Goal: Information Seeking & Learning: Learn about a topic

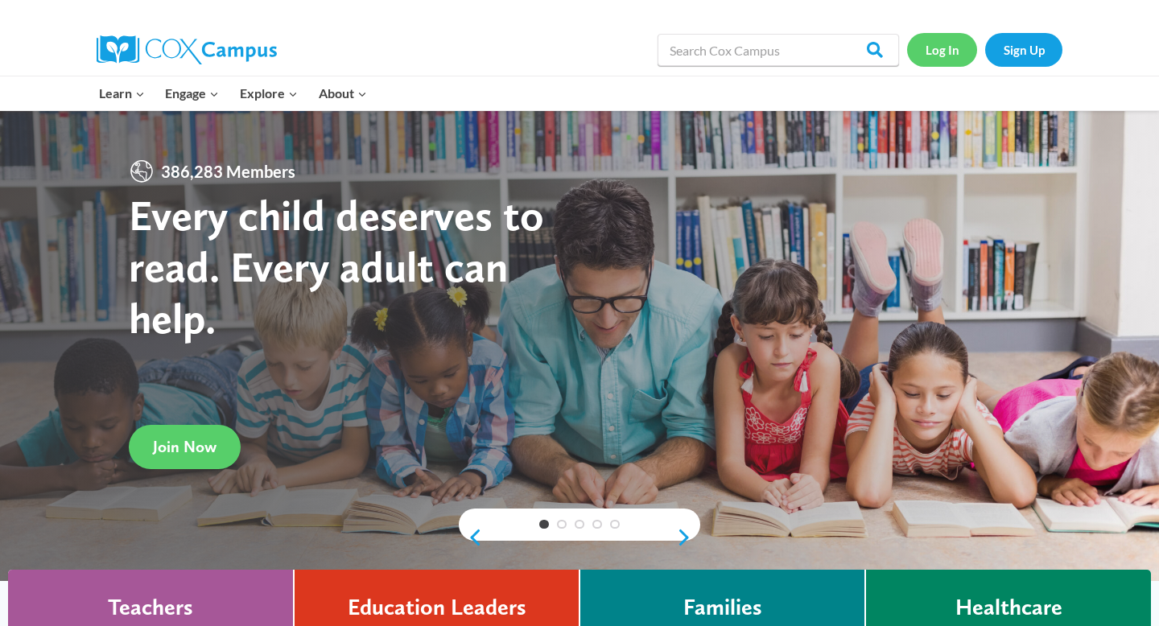
click at [950, 51] on link "Log In" at bounding box center [942, 49] width 70 height 33
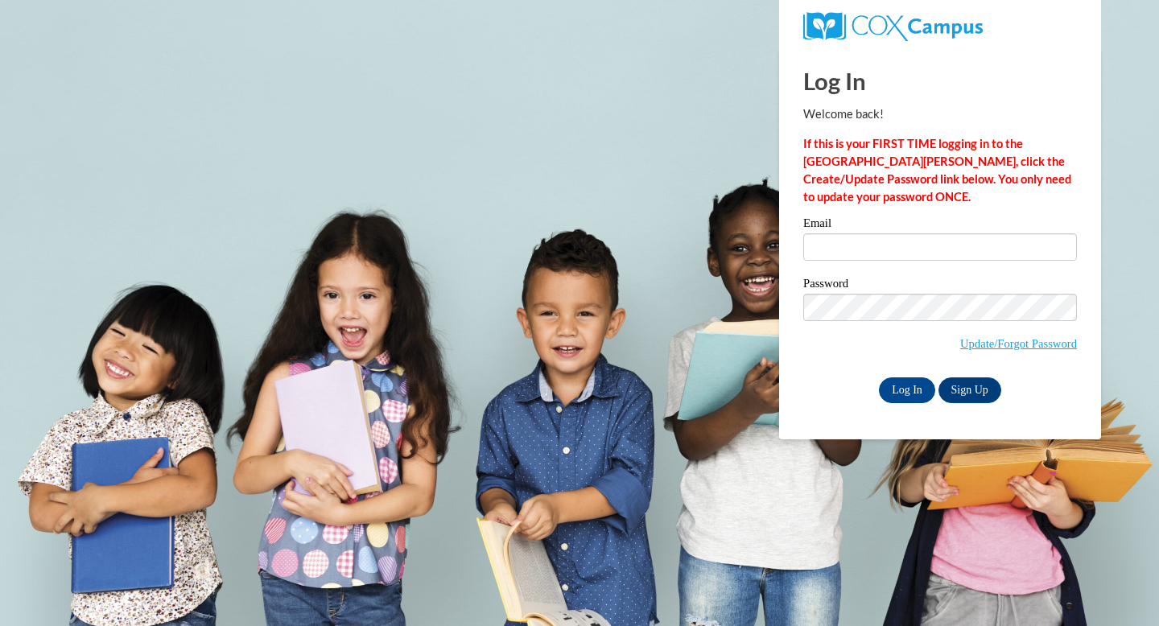
type input "mapicampos99@gmail.com"
click at [879, 378] on input "Log In" at bounding box center [907, 391] width 56 height 26
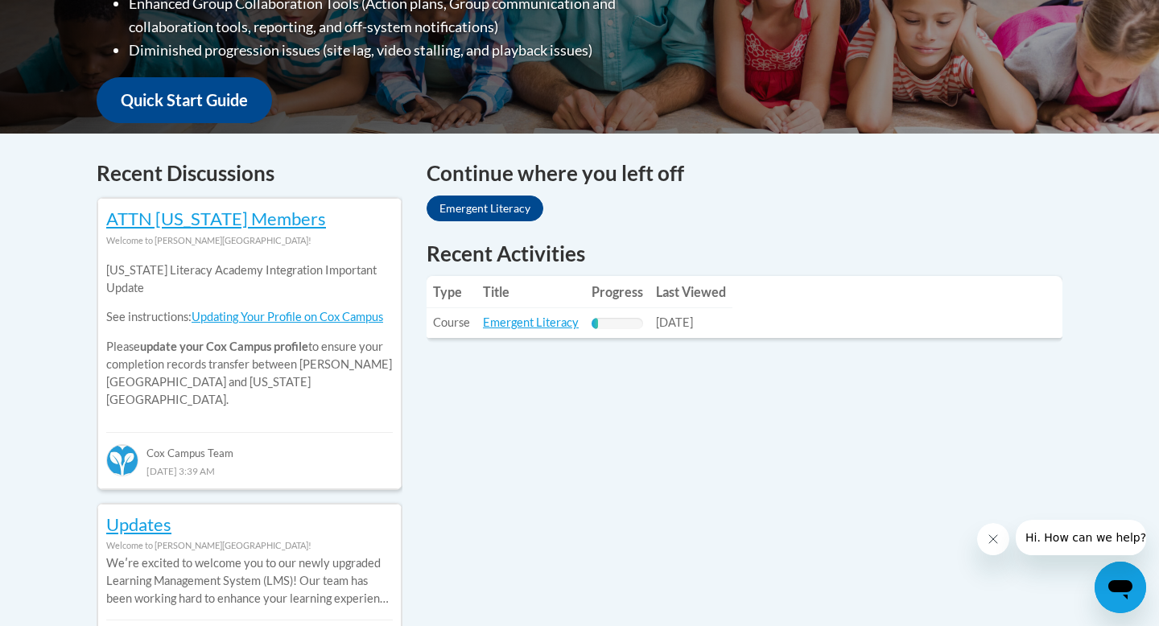
scroll to position [552, 0]
click at [550, 323] on link "Emergent Literacy" at bounding box center [531, 322] width 96 height 14
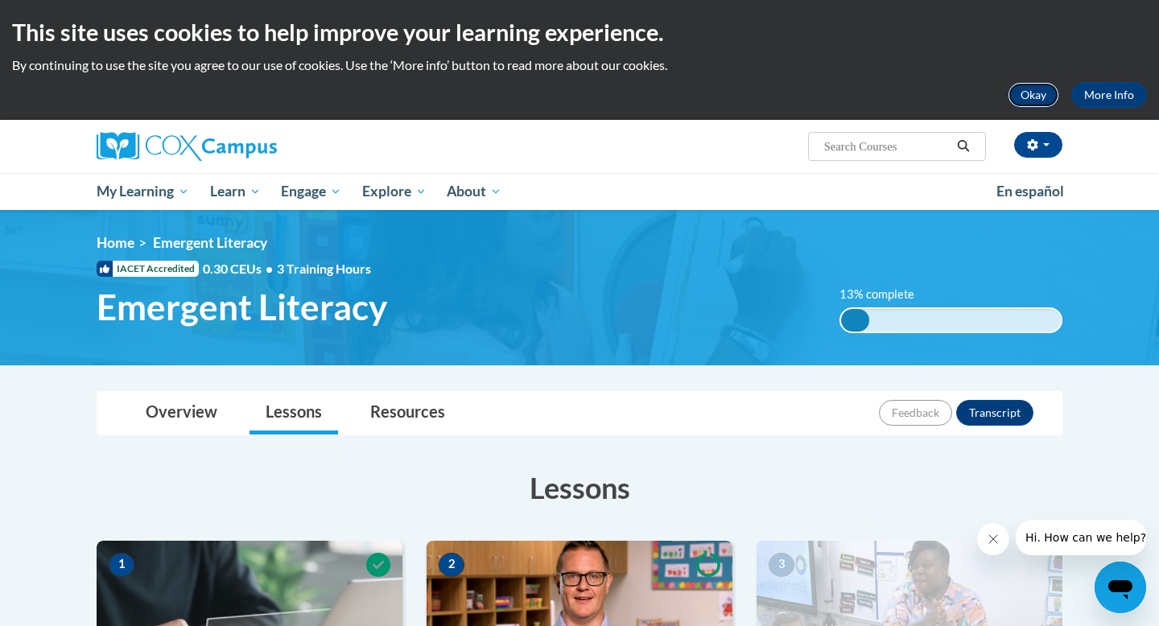
click at [1019, 88] on button "Okay" at bounding box center [1034, 95] width 52 height 26
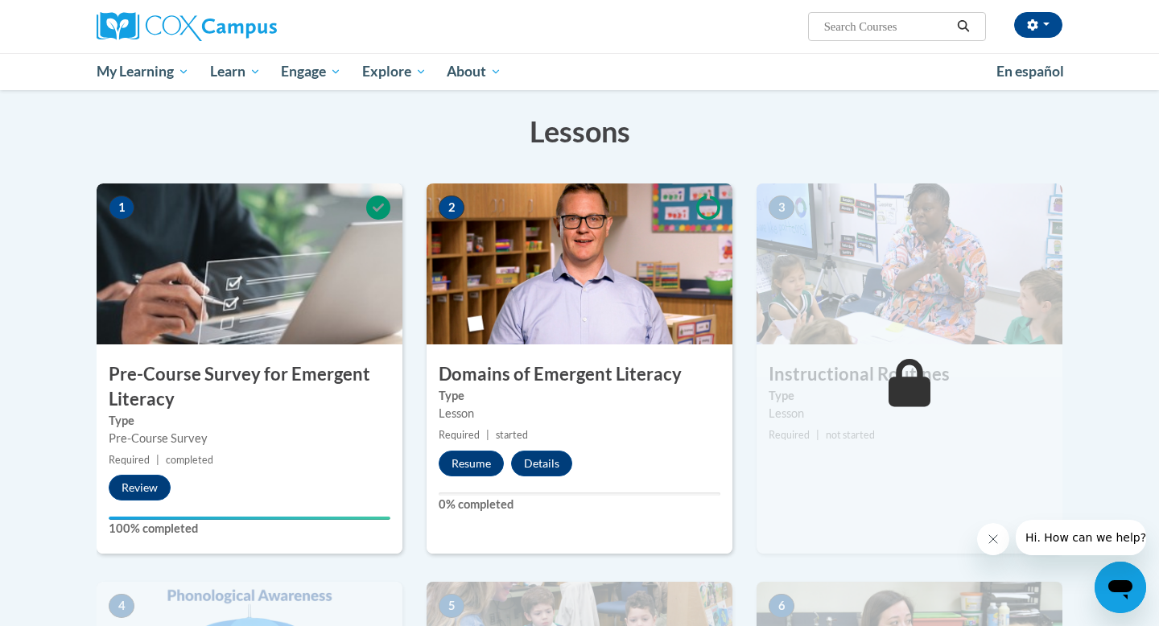
scroll to position [238, 0]
click at [481, 466] on button "Resume" at bounding box center [471, 463] width 65 height 26
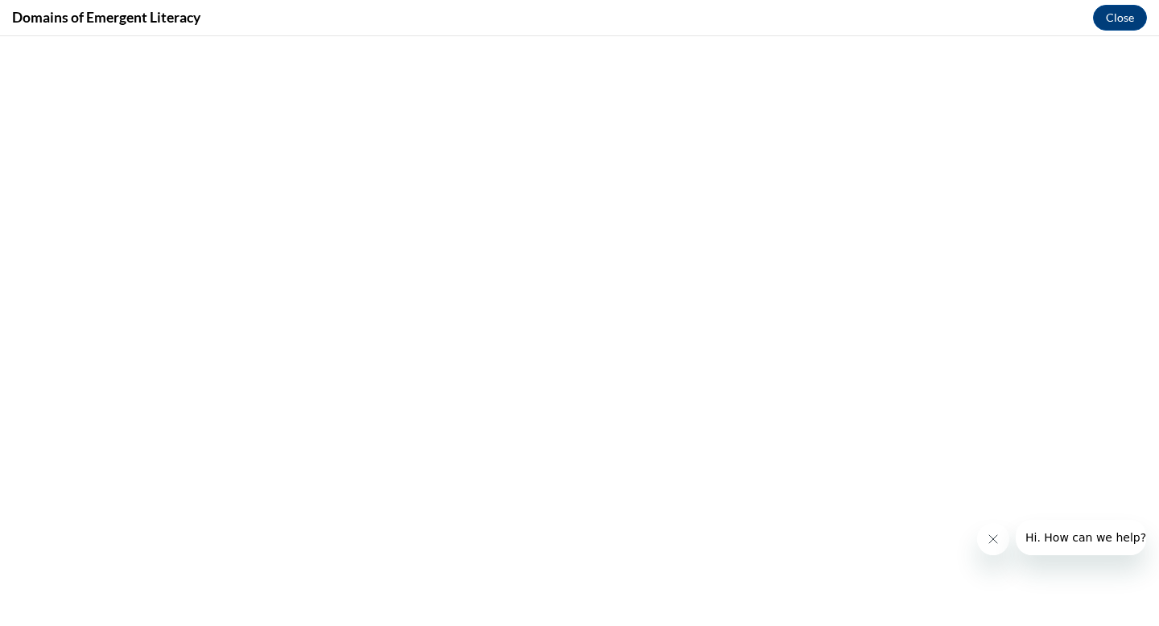
click at [993, 545] on icon "Close message from company" at bounding box center [993, 539] width 13 height 13
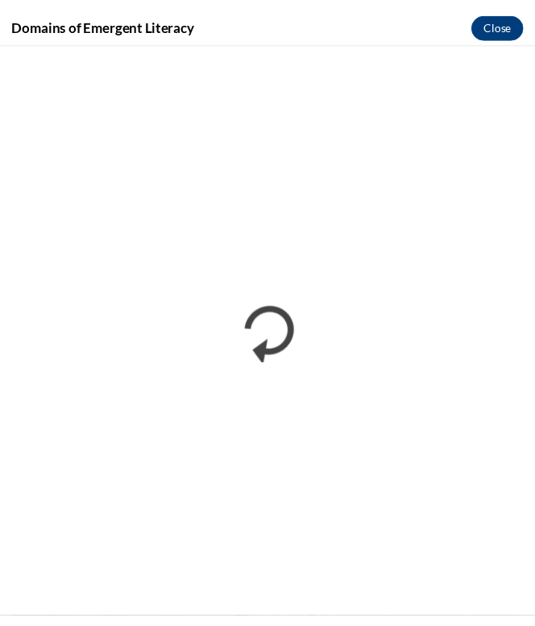
scroll to position [263, 0]
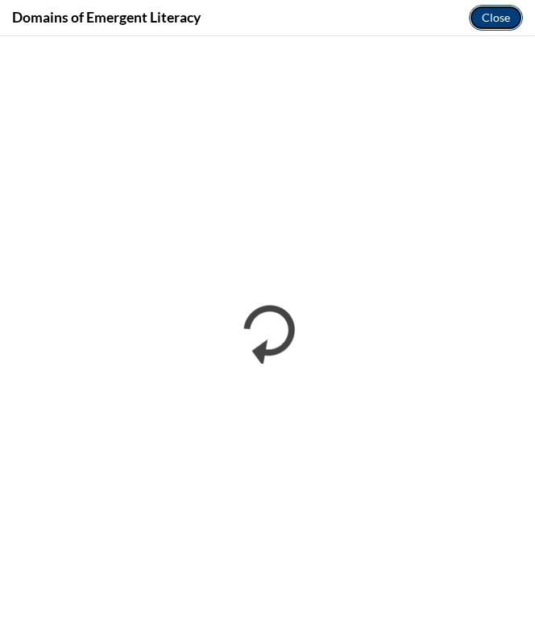
click at [487, 10] on button "Close" at bounding box center [496, 18] width 54 height 26
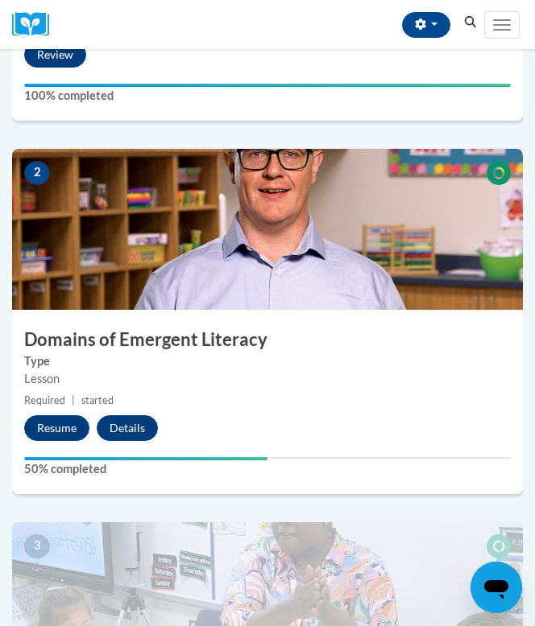
scroll to position [645, 0]
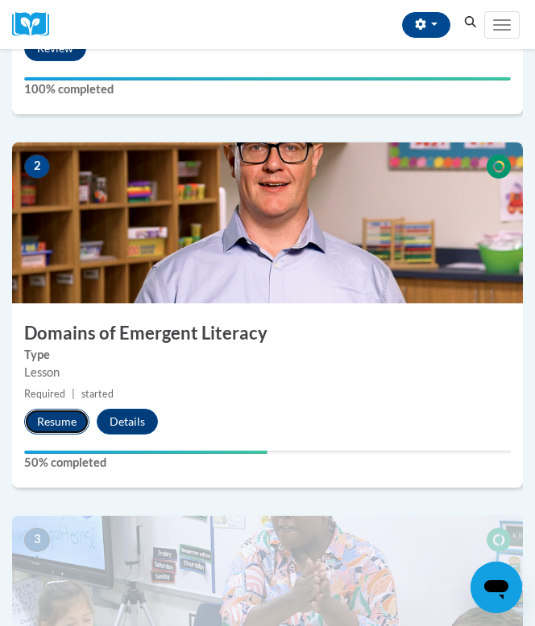
click at [52, 418] on button "Resume" at bounding box center [56, 422] width 65 height 26
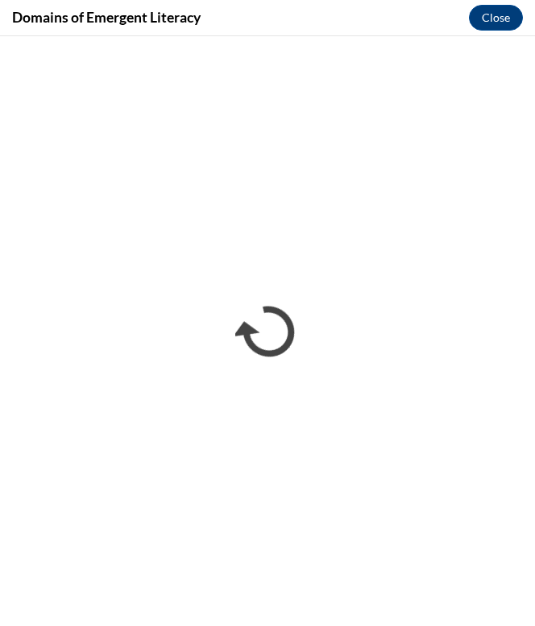
scroll to position [0, 0]
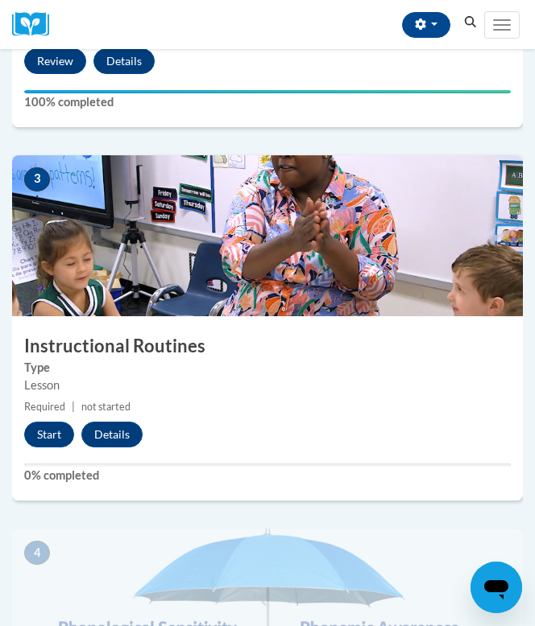
scroll to position [1018, 0]
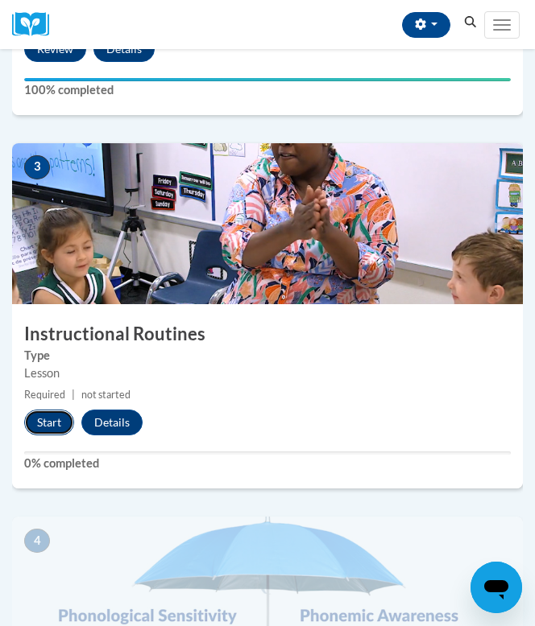
click at [53, 415] on button "Start" at bounding box center [49, 423] width 50 height 26
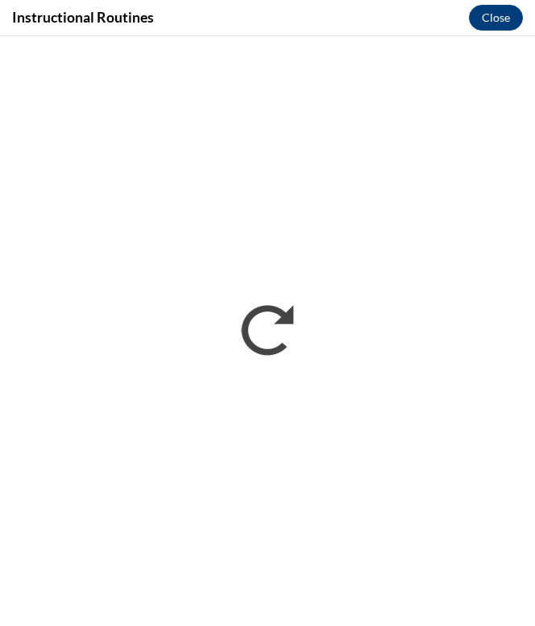
scroll to position [0, 0]
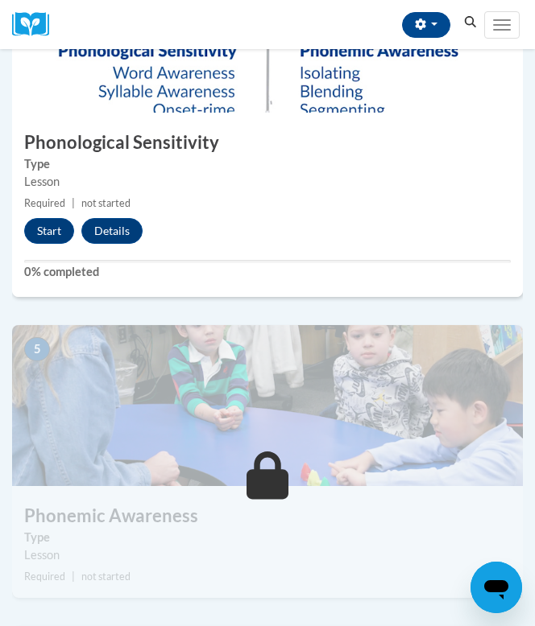
scroll to position [1394, 0]
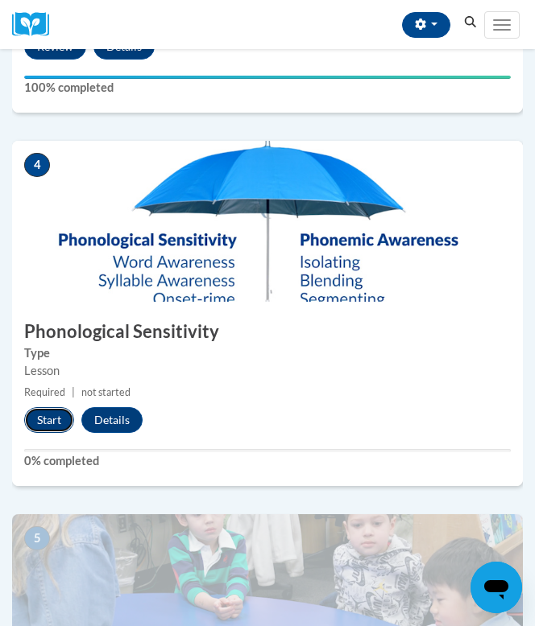
click at [52, 421] on button "Start" at bounding box center [49, 420] width 50 height 26
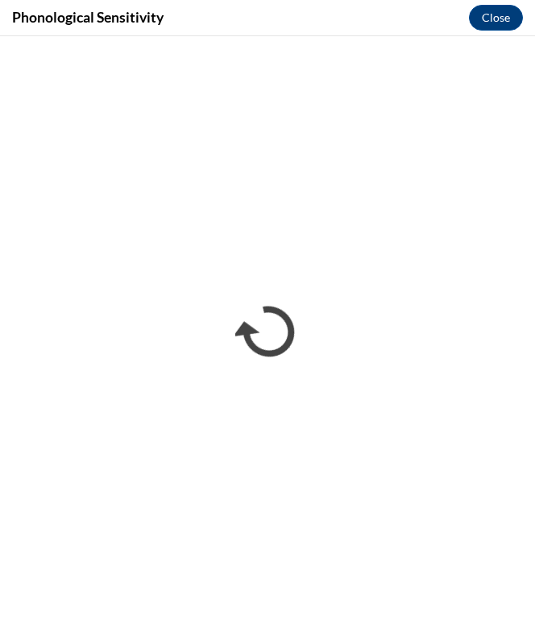
scroll to position [0, 0]
